Goal: Book appointment/travel/reservation

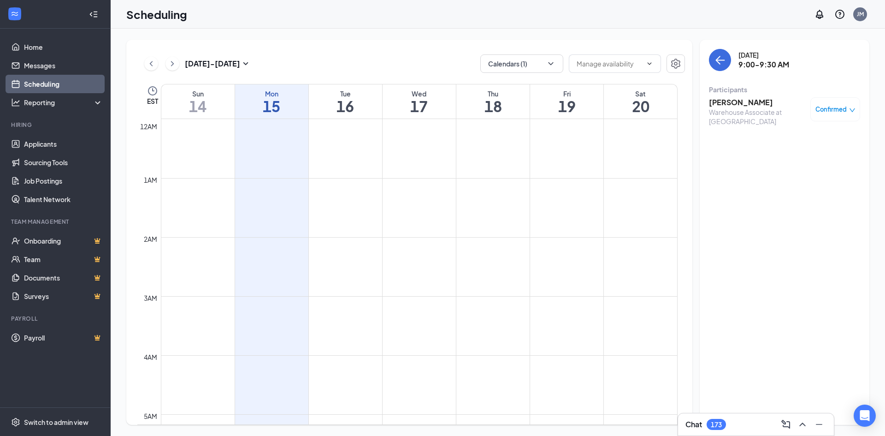
scroll to position [453, 0]
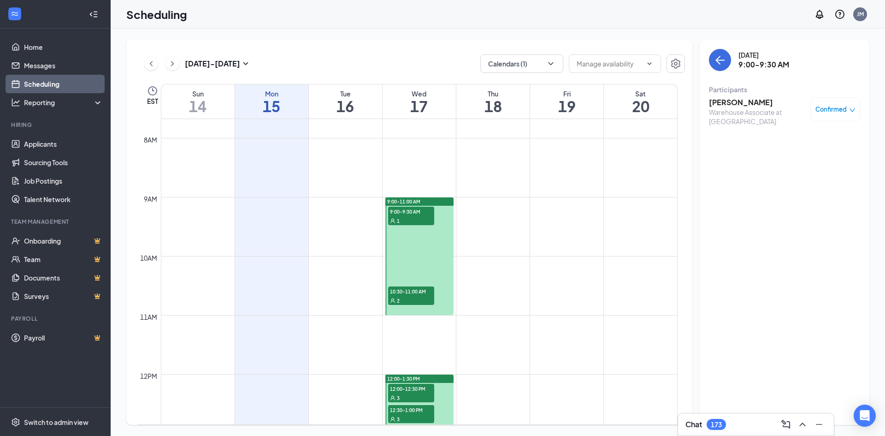
click at [406, 215] on span "9:00-9:30 AM" at bounding box center [411, 211] width 46 height 9
click at [414, 294] on span "10:30-11:00 AM" at bounding box center [411, 290] width 46 height 9
click at [744, 420] on div "Chat 173" at bounding box center [756, 424] width 141 height 15
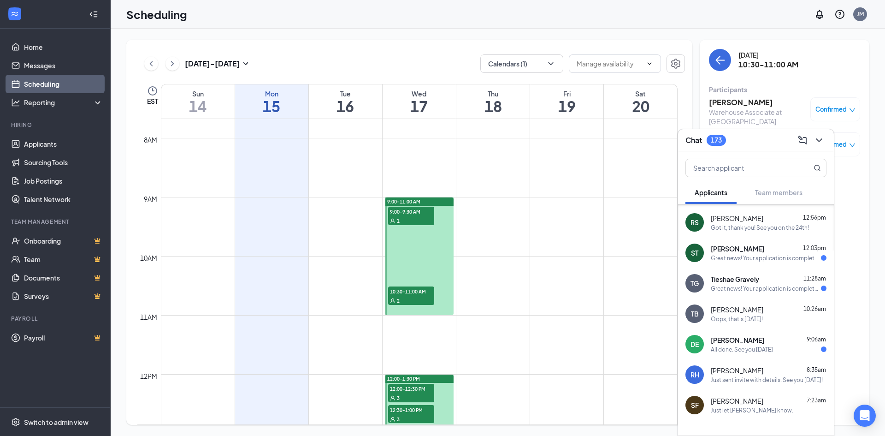
scroll to position [92, 0]
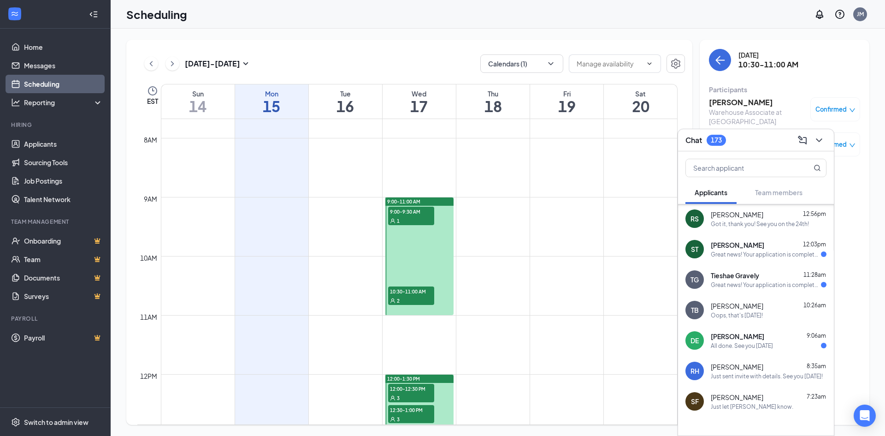
click at [755, 344] on div "All done. See you [DATE]" at bounding box center [742, 346] width 62 height 8
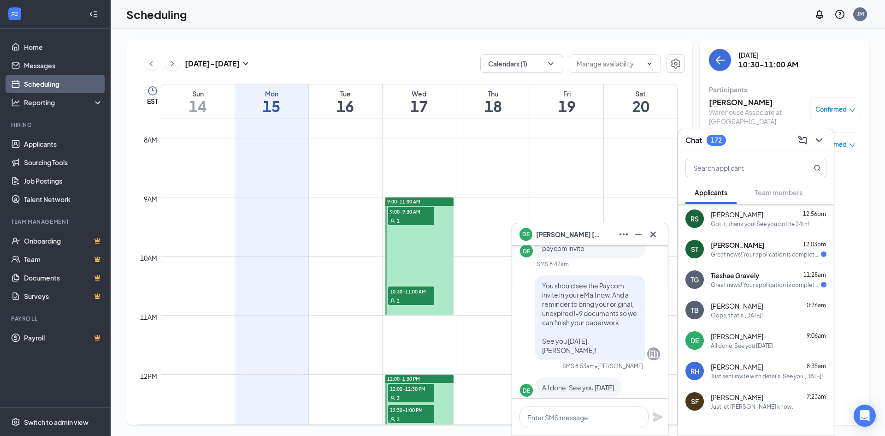
scroll to position [0, 0]
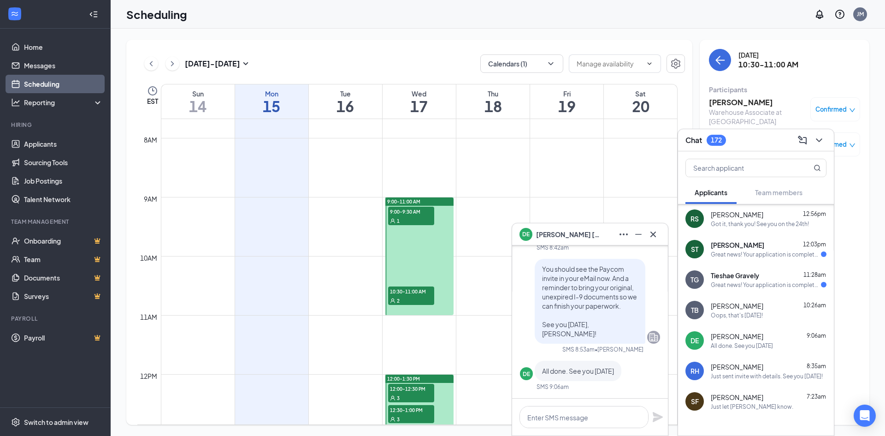
click at [746, 253] on div "Great news! Your application is complete and will be reviewed shortly. We invit…" at bounding box center [766, 254] width 110 height 8
